Goal: Information Seeking & Learning: Learn about a topic

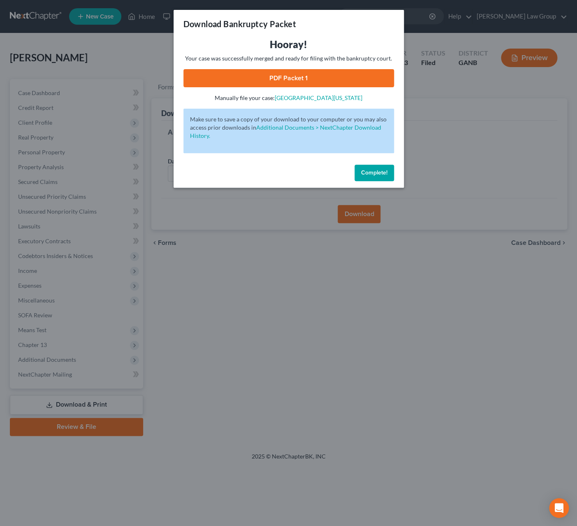
click at [371, 171] on span "Complete!" at bounding box center [374, 172] width 26 height 7
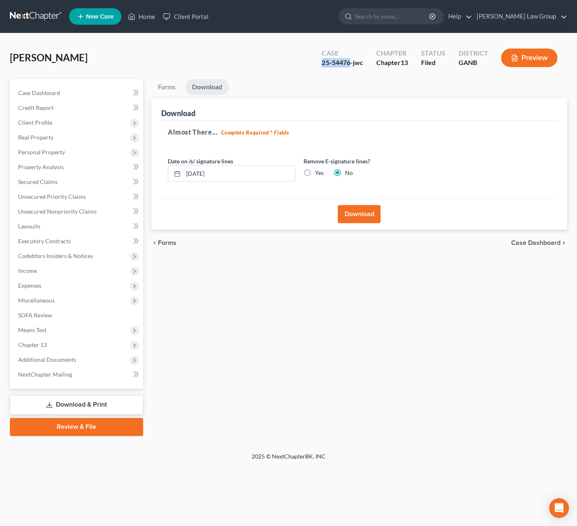
drag, startPoint x: 350, startPoint y: 64, endPoint x: 313, endPoint y: 64, distance: 36.6
click at [313, 64] on div "Case 25-54476-jwc Chapter Chapter 13 Status Filed District GANB Preview" at bounding box center [439, 57] width 255 height 29
copy div "25-54476"
click at [397, 14] on input "search" at bounding box center [392, 16] width 75 height 15
type input "2554237"
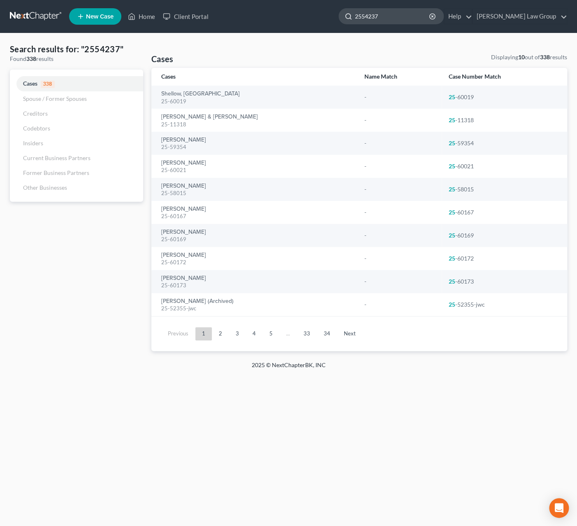
click at [397, 19] on input "2554237" at bounding box center [392, 16] width 75 height 15
type input "54237"
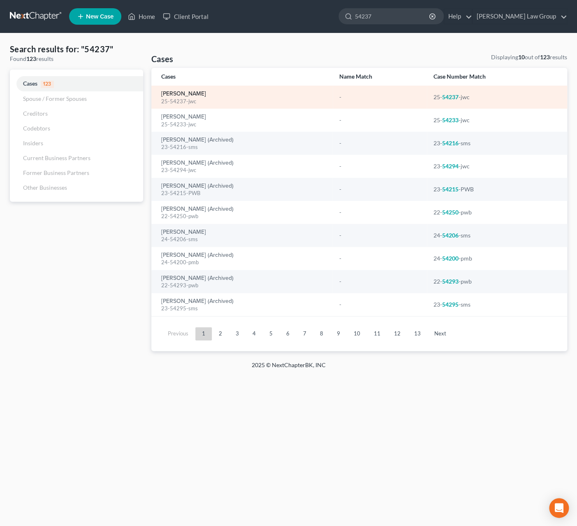
click at [188, 96] on link "[PERSON_NAME]" at bounding box center [183, 94] width 45 height 6
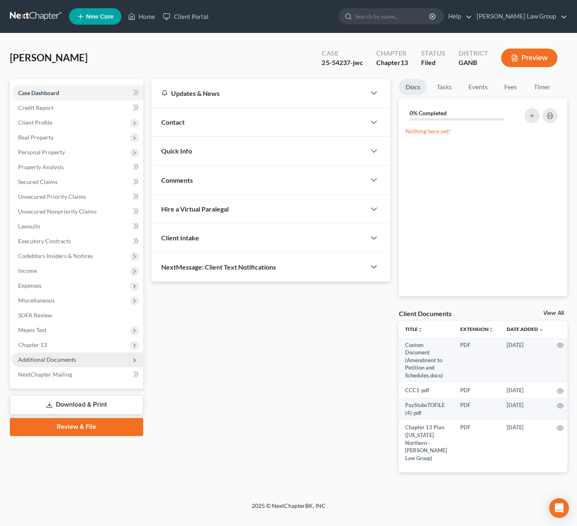
click at [73, 360] on span "Additional Documents" at bounding box center [47, 359] width 58 height 7
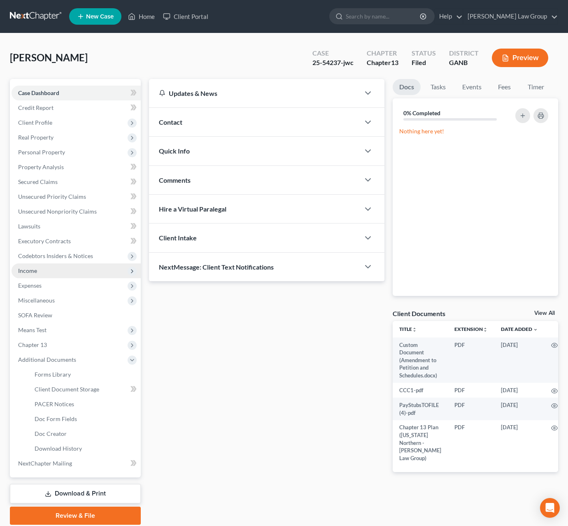
click at [42, 269] on span "Income" at bounding box center [76, 270] width 129 height 15
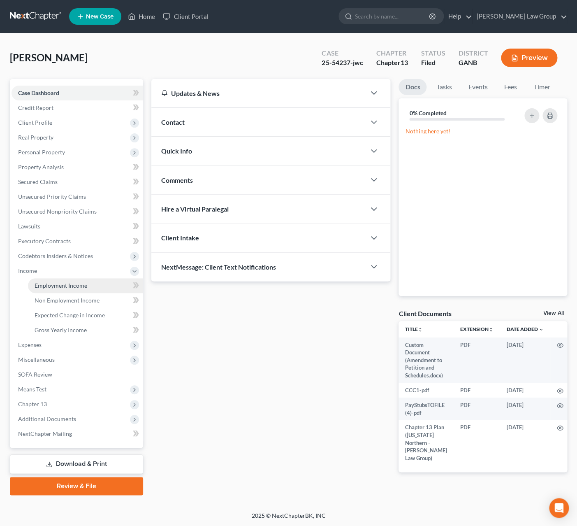
click at [54, 285] on span "Employment Income" at bounding box center [61, 285] width 53 height 7
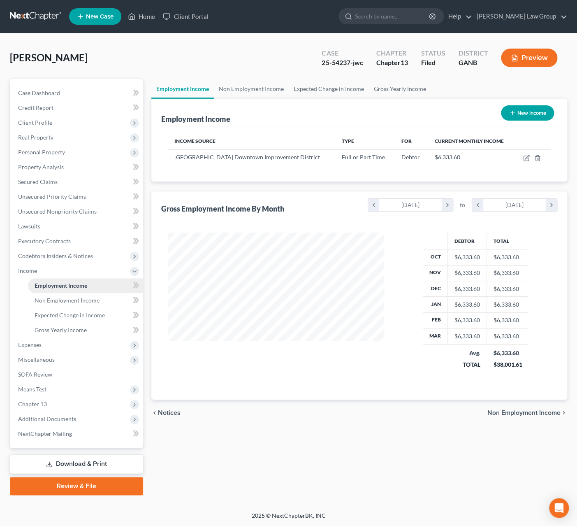
scroll to position [149, 233]
click at [59, 303] on span "Non Employment Income" at bounding box center [67, 300] width 65 height 7
